Goal: Check status: Check status

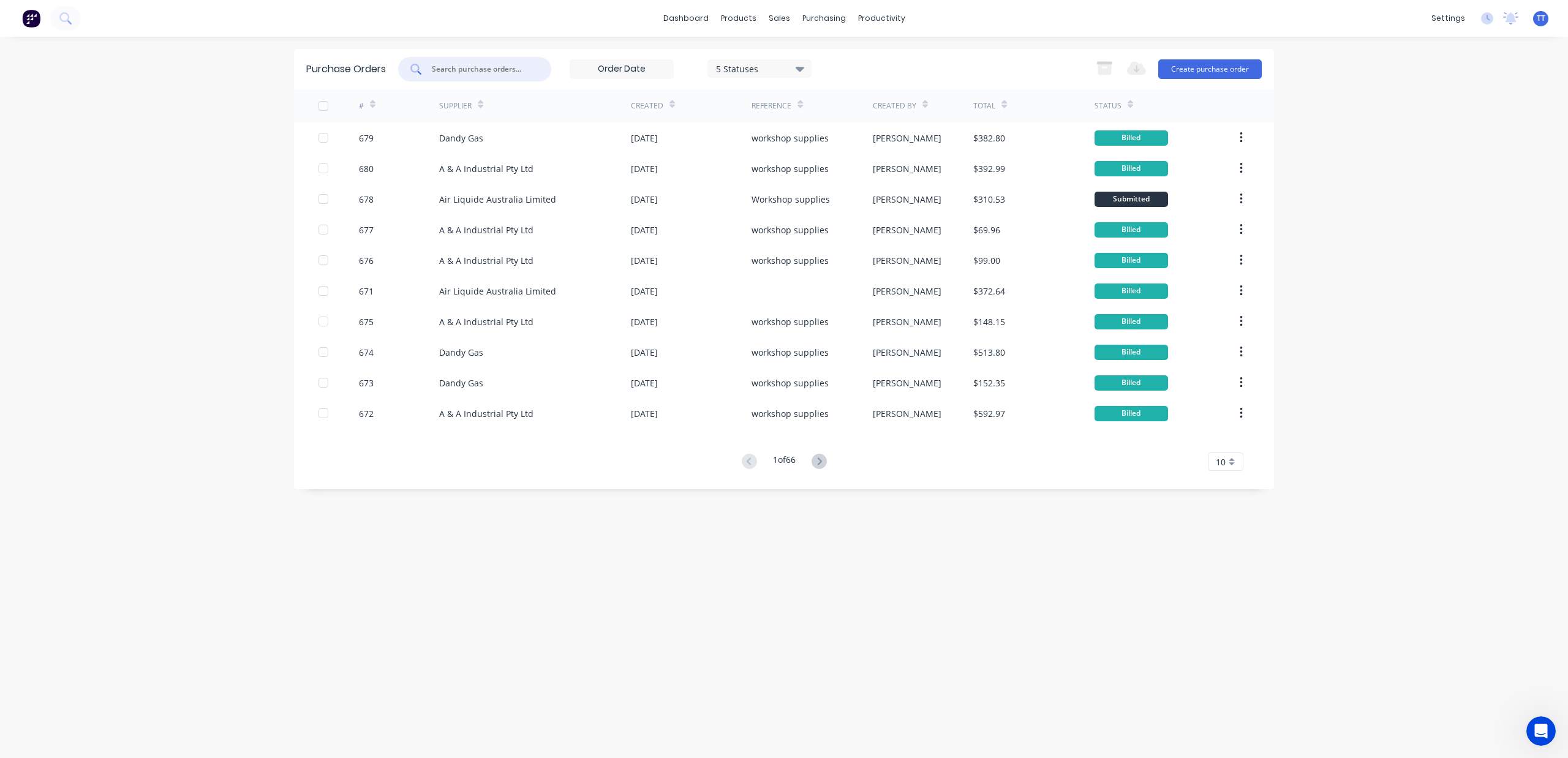
click at [516, 65] on input "text" at bounding box center [482, 69] width 102 height 12
click at [561, 64] on div "5 Statuses 5 Statuses" at bounding box center [605, 69] width 413 height 25
click at [500, 65] on input "text" at bounding box center [482, 69] width 102 height 12
click at [557, 61] on div "5 Statuses 5 Statuses" at bounding box center [605, 69] width 413 height 25
click at [529, 74] on div at bounding box center [474, 69] width 153 height 25
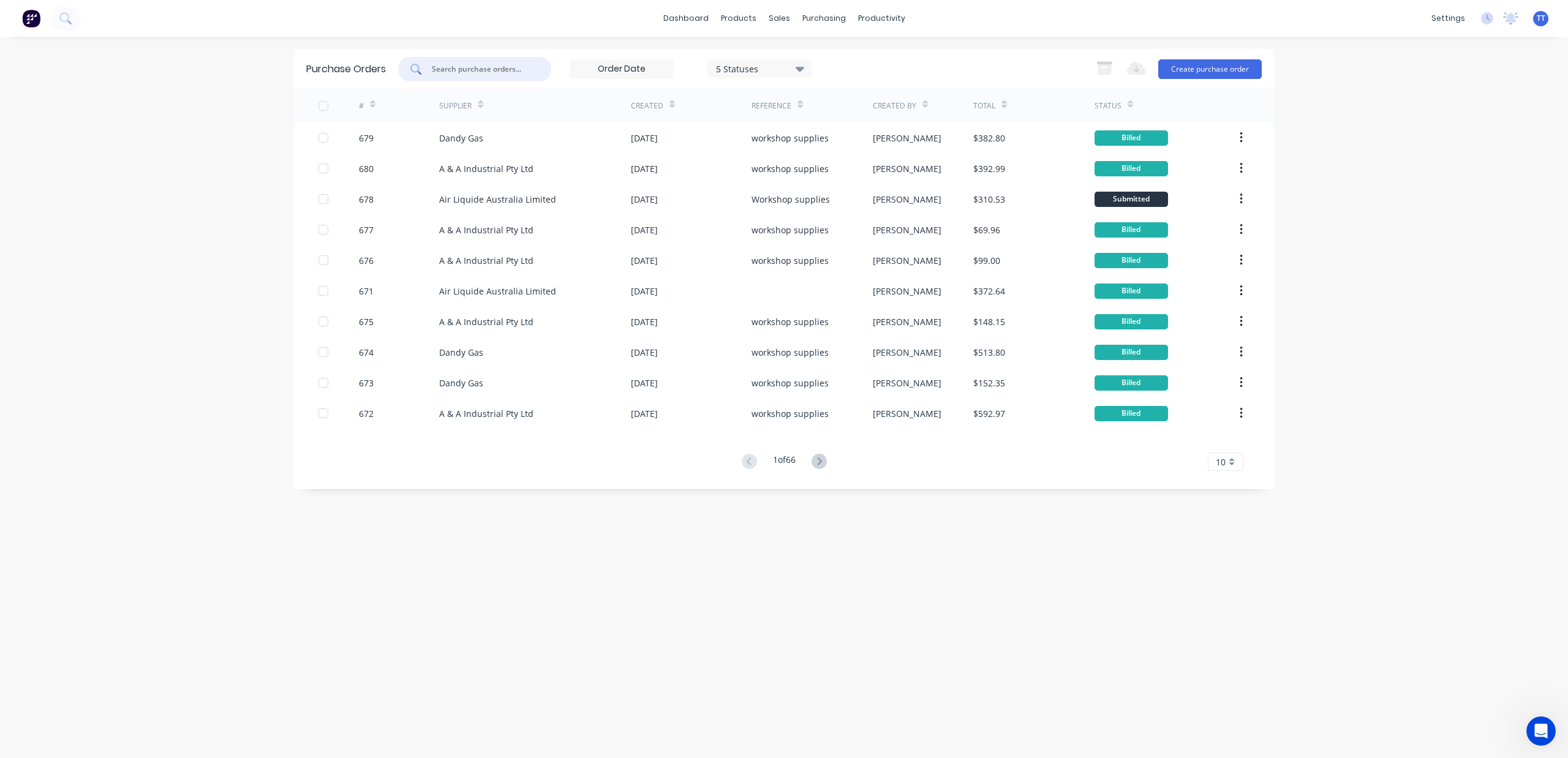
click at [558, 66] on div "5 Statuses 5 Statuses" at bounding box center [605, 69] width 413 height 25
click at [528, 49] on div "Purchase Orders 5 Statuses 5 Statuses Export to Excel (XLSX) Create purchase or…" at bounding box center [784, 68] width 980 height 40
click at [534, 67] on div at bounding box center [474, 69] width 153 height 25
click at [558, 72] on div "5 Statuses 5 Statuses" at bounding box center [605, 69] width 413 height 25
click at [442, 72] on input "text" at bounding box center [482, 69] width 102 height 12
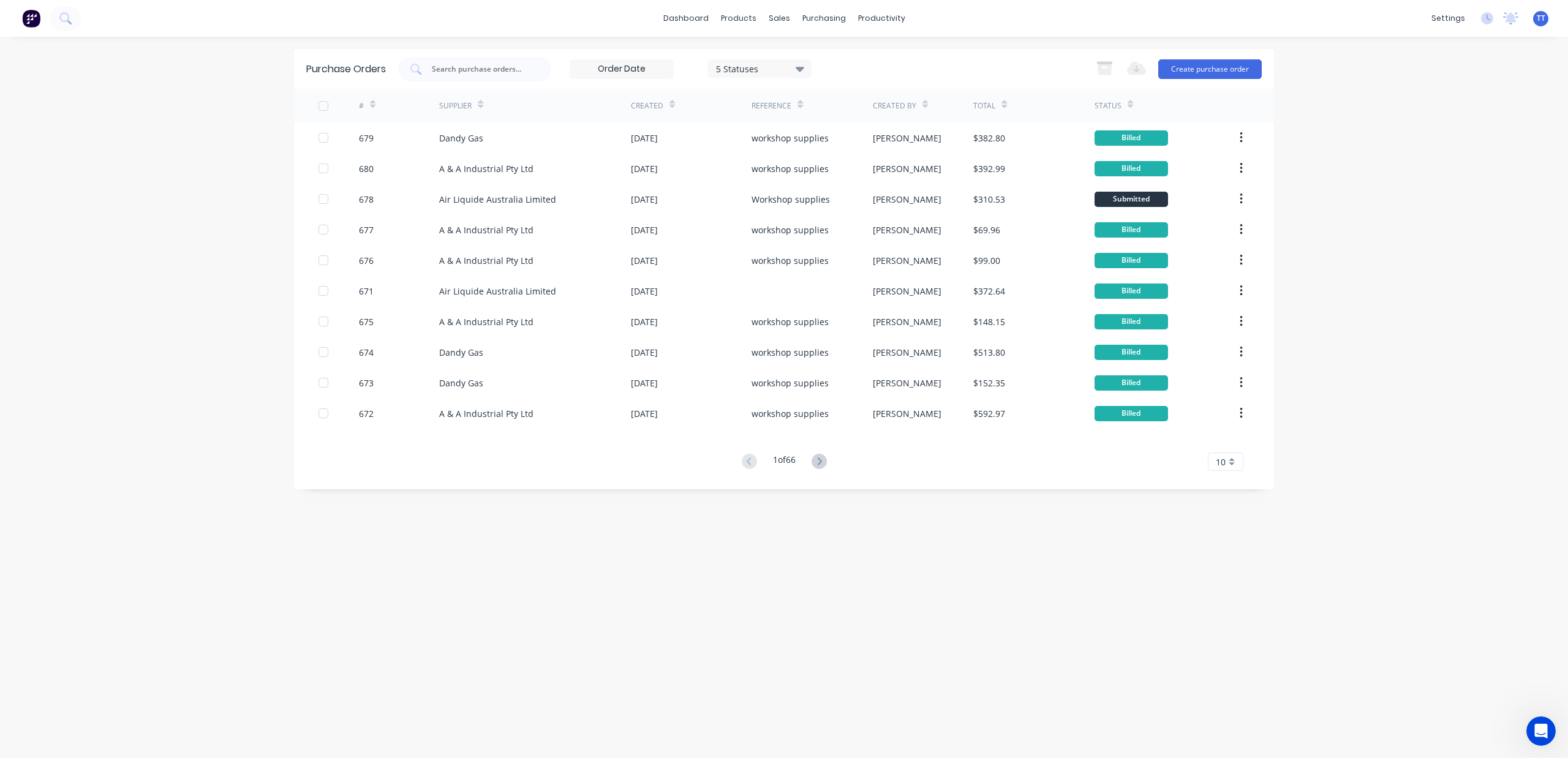
drag, startPoint x: 691, startPoint y: 649, endPoint x: 684, endPoint y: 643, distance: 9.2
click at [687, 647] on div "Purchase Orders 5 Statuses 5 Statuses Export to Excel (XLSX) Create purchase or…" at bounding box center [784, 397] width 980 height 697
click at [969, 542] on div "Purchase Orders 5 Statuses 5 Statuses Export to Excel (XLSX) Create purchase or…" at bounding box center [784, 397] width 980 height 697
click at [1016, 561] on div "Purchase Orders 5 Statuses 5 Statuses Export to Excel (XLSX) Create purchase or…" at bounding box center [784, 397] width 980 height 697
click at [231, 148] on div "dashboard products sales purchasing productivity dashboard products Product Cat…" at bounding box center [784, 379] width 1568 height 758
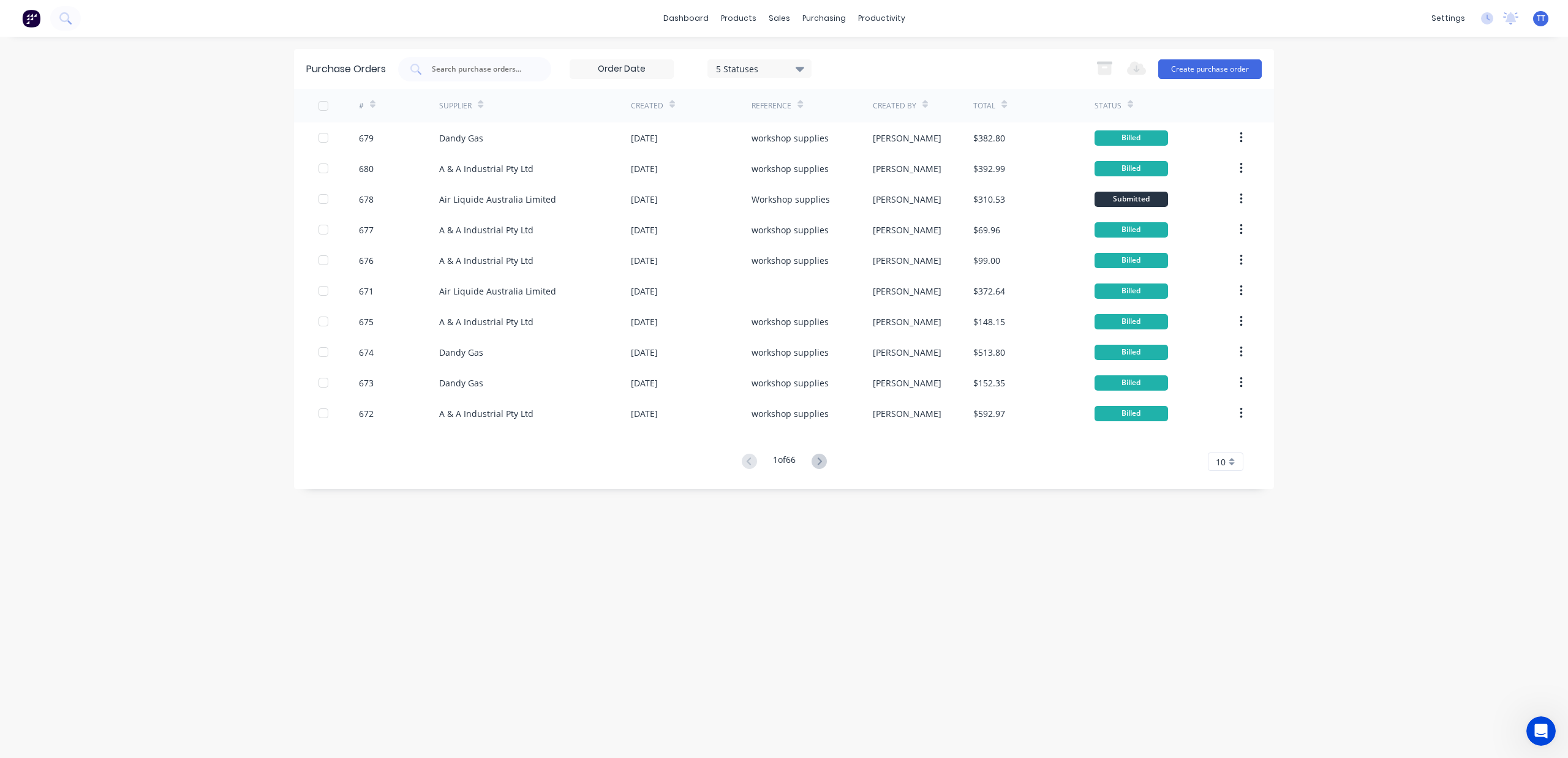
click at [894, 755] on div "dashboard products sales purchasing productivity dashboard products Product Cat…" at bounding box center [784, 379] width 1568 height 758
click at [836, 749] on div "dashboard products sales purchasing productivity dashboard products Product Cat…" at bounding box center [784, 379] width 1568 height 758
